Goal: Task Accomplishment & Management: Use online tool/utility

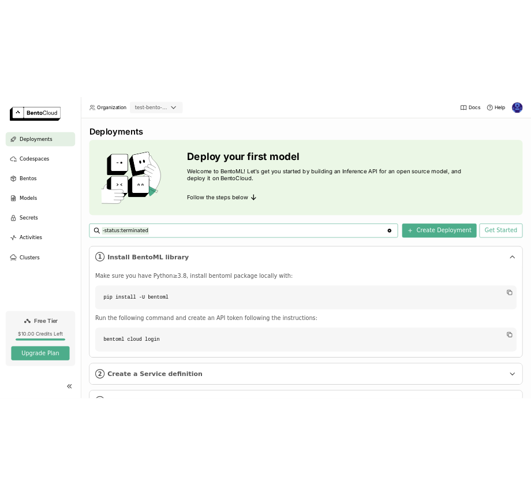
scroll to position [53, 0]
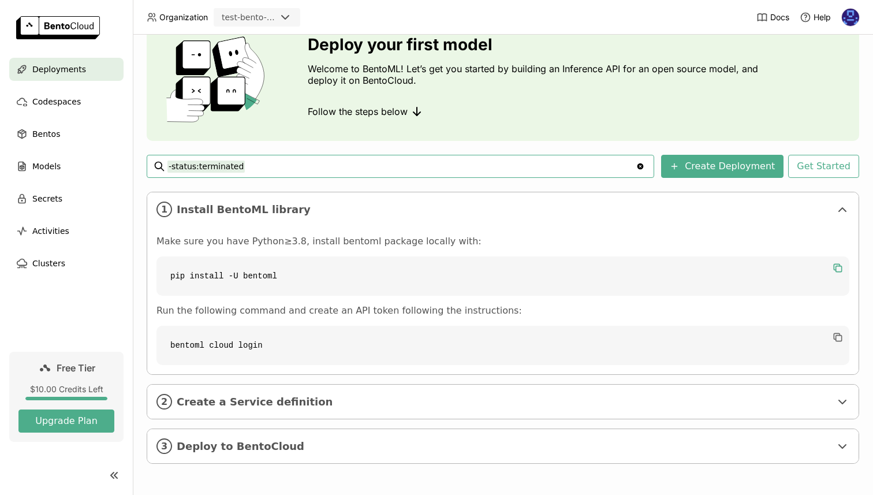
click at [833, 265] on icon "button" at bounding box center [836, 267] width 6 height 6
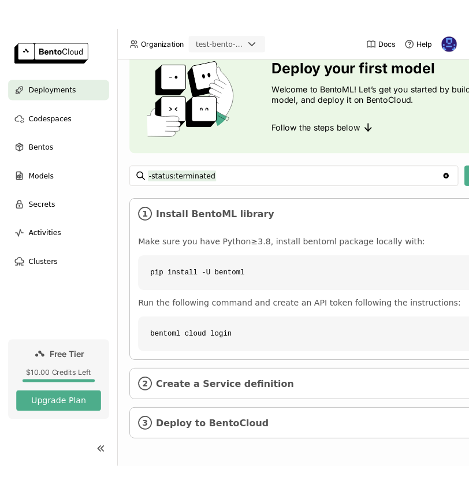
scroll to position [62, 0]
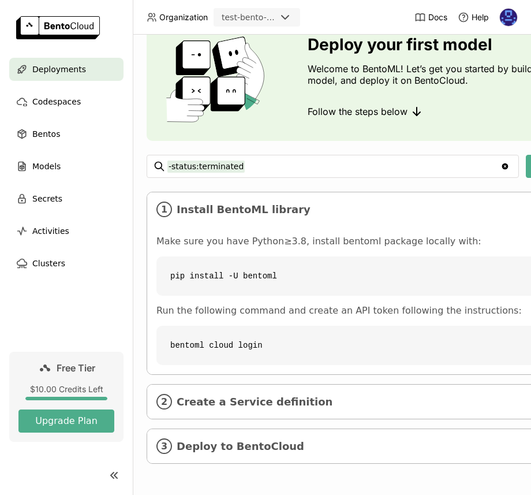
click at [297, 326] on code "bentoml cloud login" at bounding box center [435, 344] width 558 height 39
copy div "bentoml cloud login"
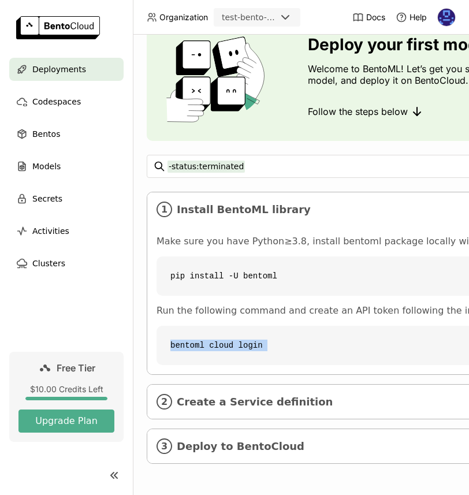
scroll to position [53, 0]
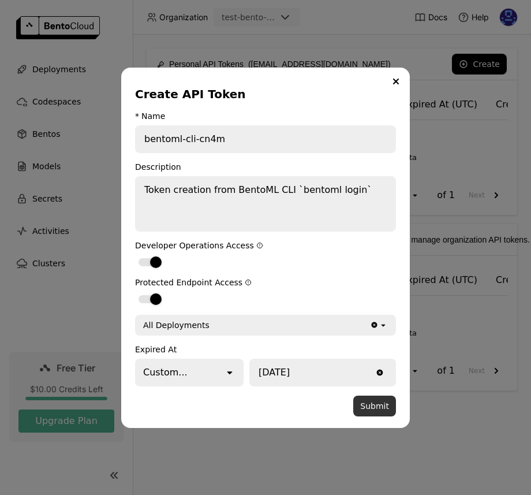
click at [375, 409] on button "Submit" at bounding box center [374, 405] width 43 height 21
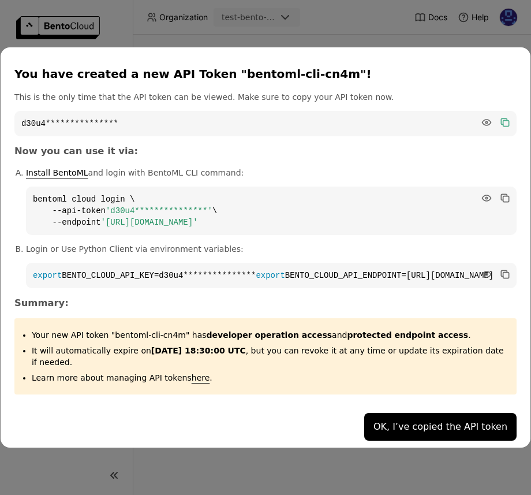
click at [503, 120] on icon "dialog" at bounding box center [506, 123] width 6 height 6
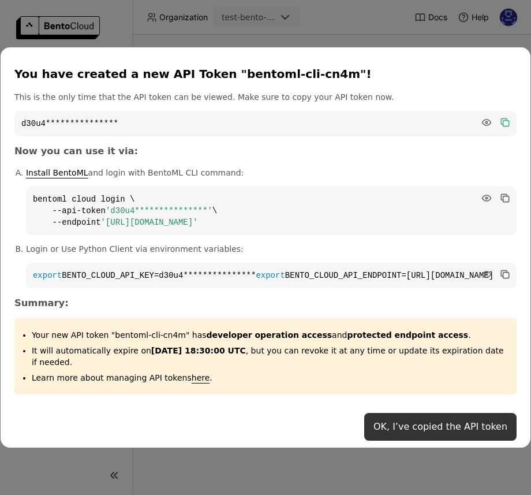
click at [436, 428] on button "OK, I’ve copied the API token" at bounding box center [440, 427] width 152 height 28
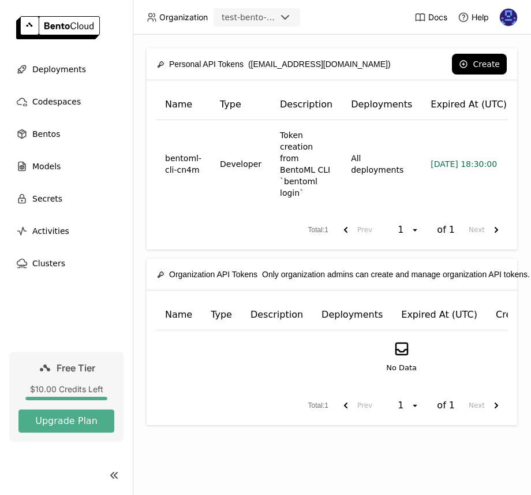
click at [75, 386] on div "$10.00 Credits Left" at bounding box center [66, 389] width 96 height 10
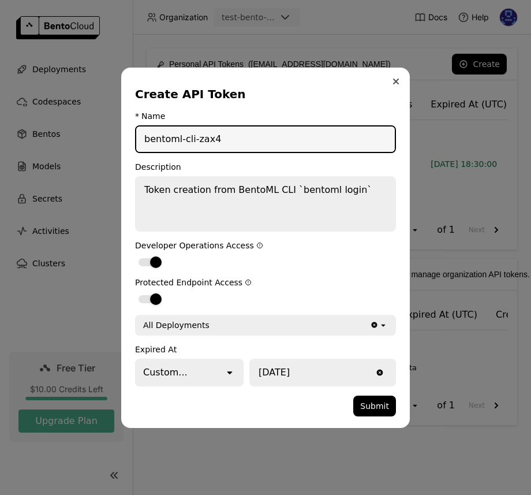
click at [398, 80] on icon "Close" at bounding box center [396, 81] width 6 height 6
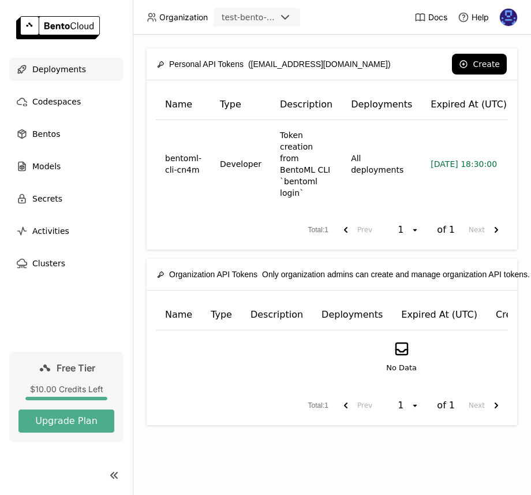
click at [65, 72] on span "Deployments" at bounding box center [59, 69] width 54 height 14
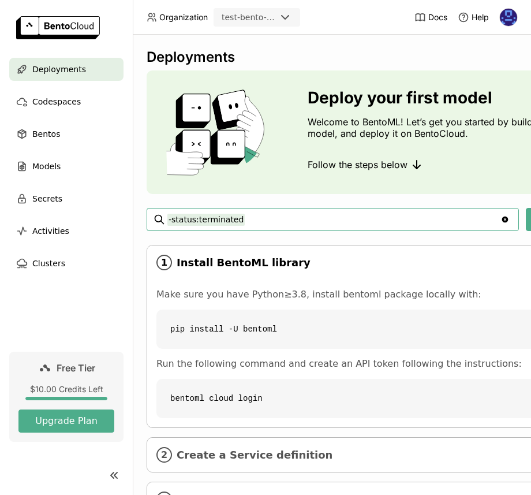
scroll to position [62, 0]
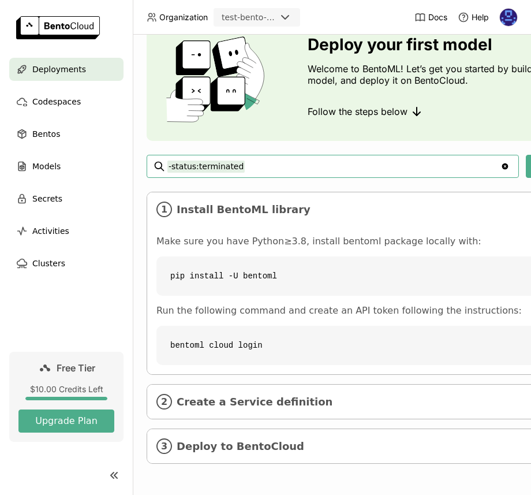
click at [312, 278] on code "pip install -U bentoml" at bounding box center [435, 275] width 558 height 39
click at [308, 395] on span "Create a Service definition" at bounding box center [436, 401] width 519 height 13
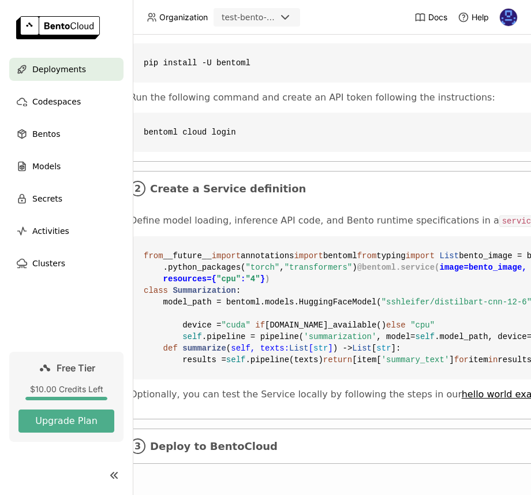
scroll to position [482, 26]
click at [365, 440] on span "Deploy to BentoCloud" at bounding box center [410, 446] width 519 height 13
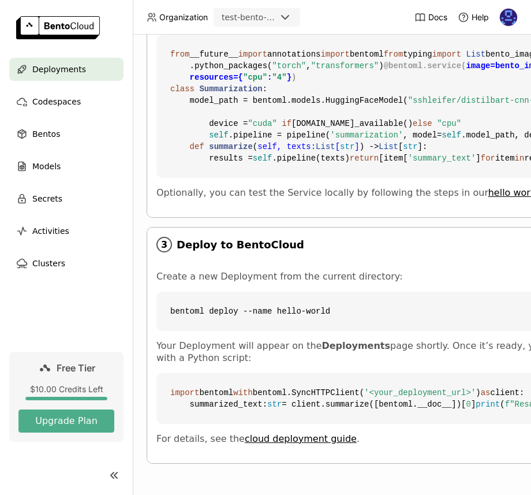
scroll to position [719, 0]
click at [48, 169] on span "Models" at bounding box center [46, 166] width 28 height 14
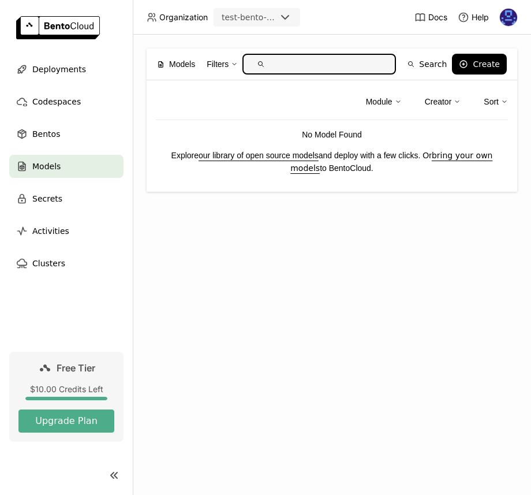
click at [289, 159] on link "our library of open source models" at bounding box center [259, 155] width 120 height 9
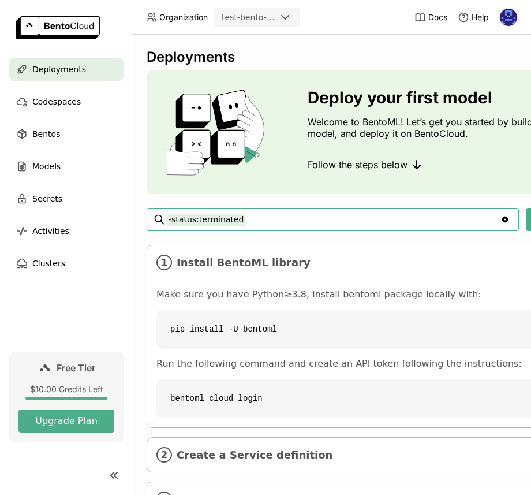
click at [291, 244] on div "Deployments Deploy your first model Welcome to BentoML! Let’s get you started b…" at bounding box center [435, 290] width 577 height 485
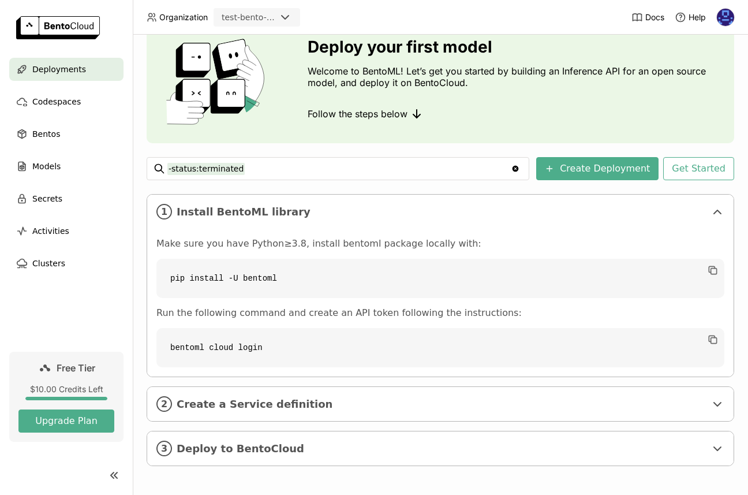
scroll to position [53, 0]
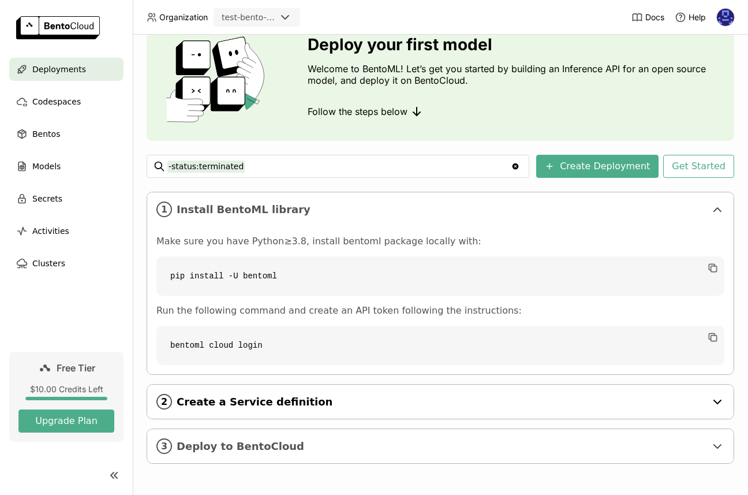
click at [213, 400] on span "Create a Service definition" at bounding box center [441, 401] width 529 height 13
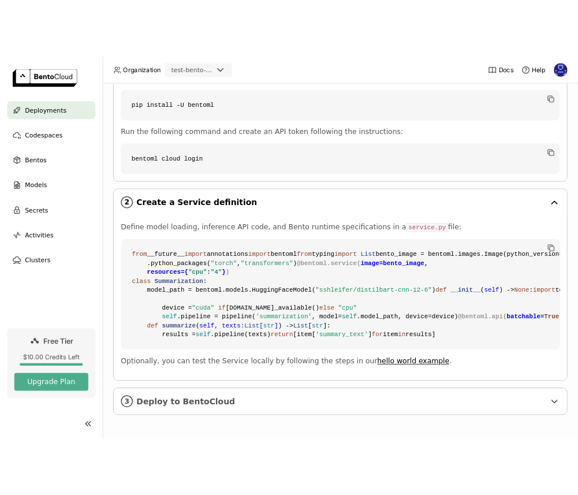
scroll to position [436, 0]
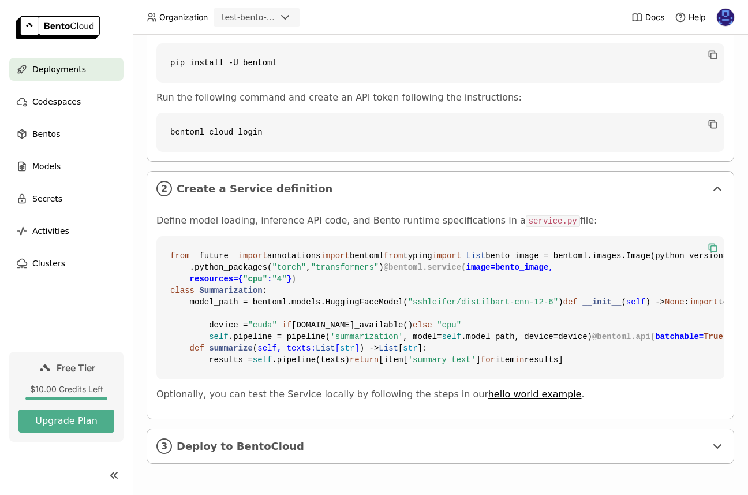
click at [522, 242] on icon "button" at bounding box center [713, 248] width 12 height 12
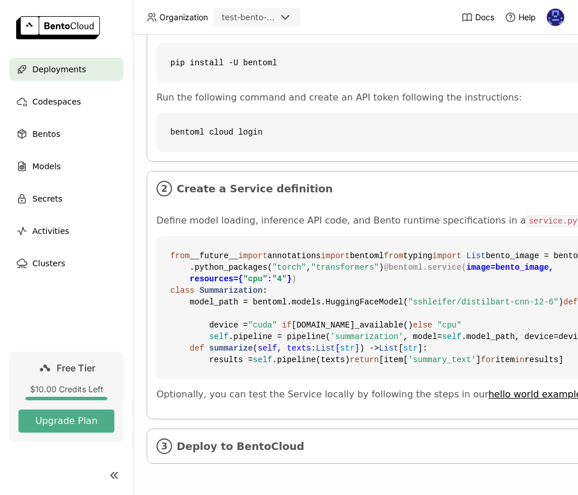
scroll to position [482, 0]
click at [277, 440] on span "Deploy to BentoCloud" at bounding box center [436, 446] width 519 height 13
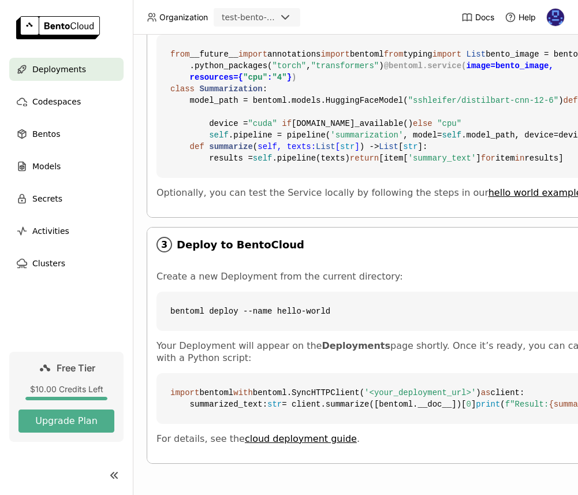
scroll to position [719, 0]
drag, startPoint x: 167, startPoint y: 268, endPoint x: 384, endPoint y: 274, distance: 217.1
click at [384, 291] on code "bentoml deploy --name hello-world" at bounding box center [435, 310] width 558 height 39
copy code "bentoml deploy --name hello-world"
click at [384, 291] on code "bentoml deploy --name hello-world" at bounding box center [435, 310] width 558 height 39
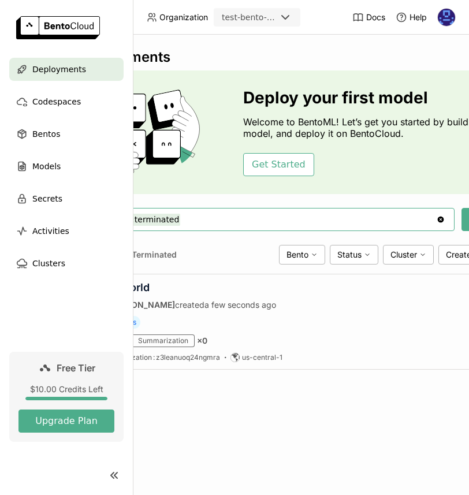
scroll to position [0, 0]
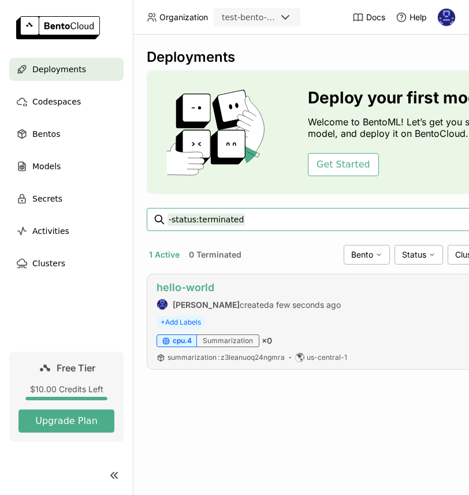
click at [201, 284] on link "hello-world" at bounding box center [185, 287] width 58 height 12
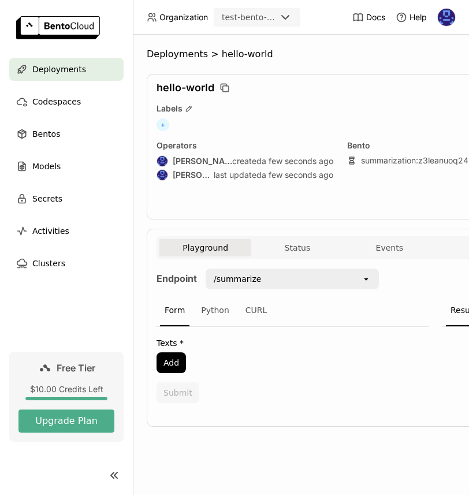
click at [301, 279] on div "/summarize" at bounding box center [284, 279] width 155 height 18
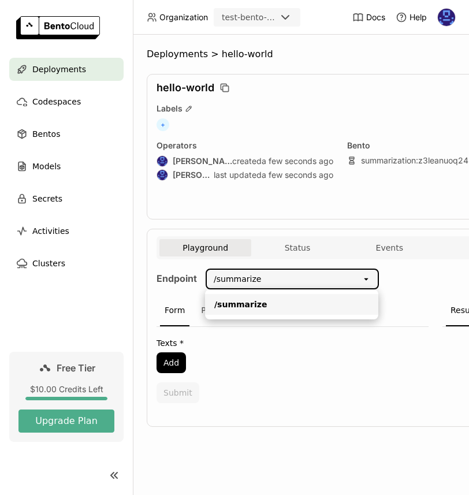
click at [397, 275] on div "Endpoint /summarize open Form Python CURL Texts * Add Submit Result" at bounding box center [435, 338] width 558 height 141
